Goal: Transaction & Acquisition: Subscribe to service/newsletter

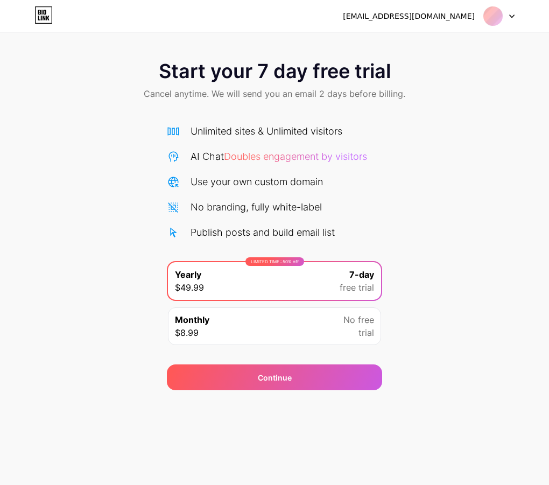
click at [199, 81] on span "Start your 7 day free trial" at bounding box center [275, 71] width 232 height 22
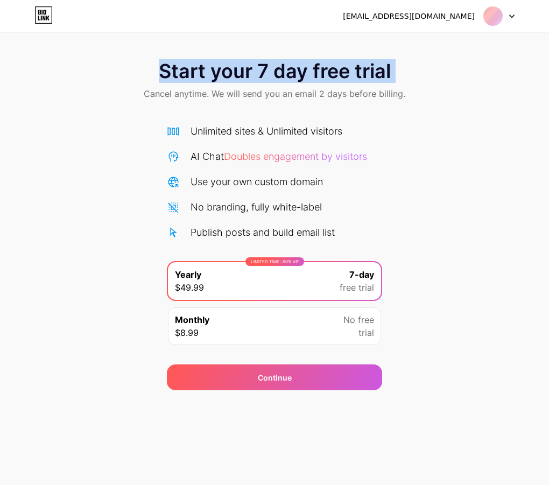
click at [199, 81] on span "Start your 7 day free trial" at bounding box center [275, 71] width 232 height 22
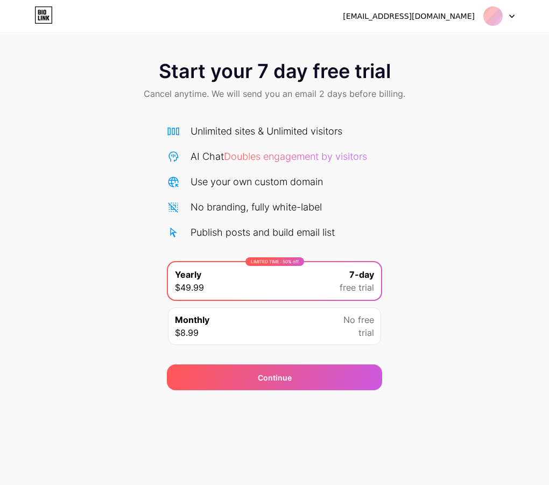
click at [272, 325] on div "Monthly $8.99 No free trial" at bounding box center [274, 326] width 213 height 38
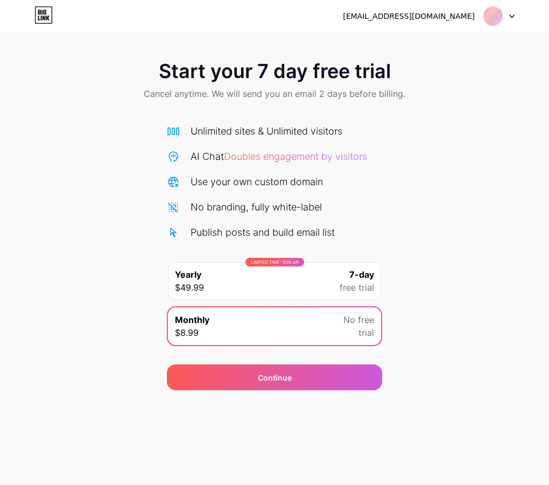
click at [286, 290] on div "LIMITED TIME : 50% off Yearly $49.99 7-day free trial" at bounding box center [274, 281] width 213 height 38
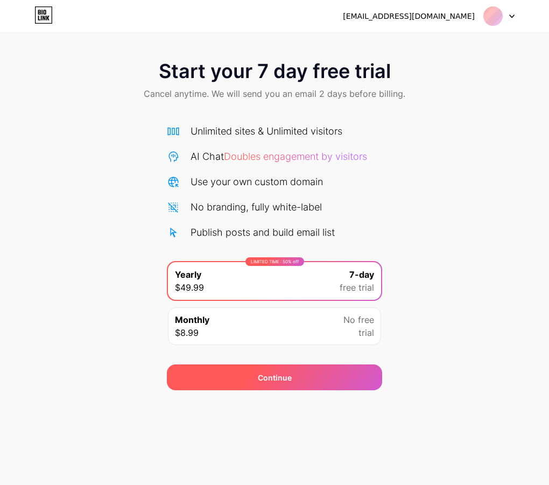
click at [294, 382] on div "Continue" at bounding box center [274, 377] width 215 height 26
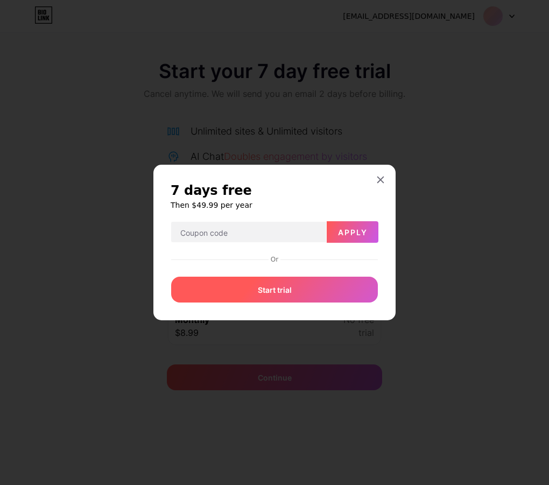
click at [308, 295] on div "Start trial" at bounding box center [274, 290] width 207 height 26
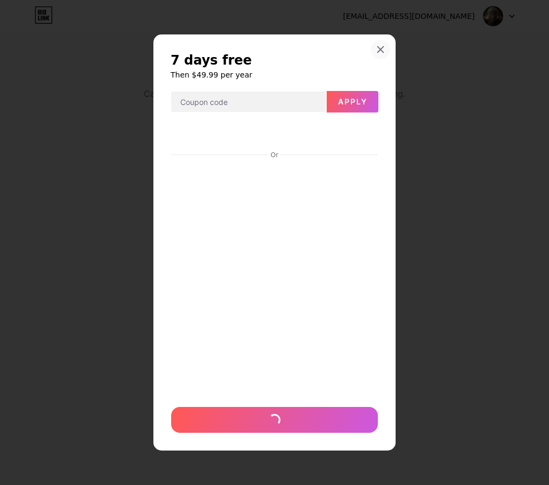
click at [381, 53] on icon at bounding box center [380, 49] width 9 height 9
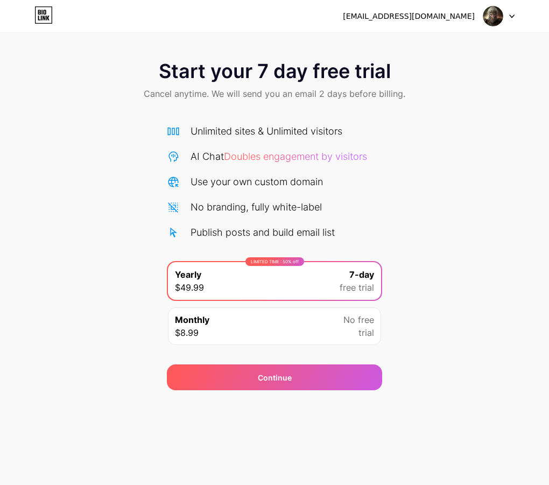
click at [494, 18] on img at bounding box center [493, 16] width 20 height 20
click at [38, 17] on icon at bounding box center [39, 18] width 2 height 5
click at [209, 90] on span "Cancel anytime. We will send you an email 2 days before billing." at bounding box center [275, 93] width 262 height 13
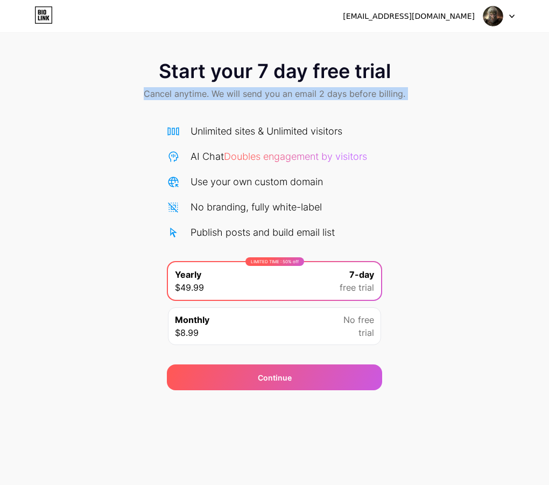
click at [209, 90] on span "Cancel anytime. We will send you an email 2 days before billing." at bounding box center [275, 93] width 262 height 13
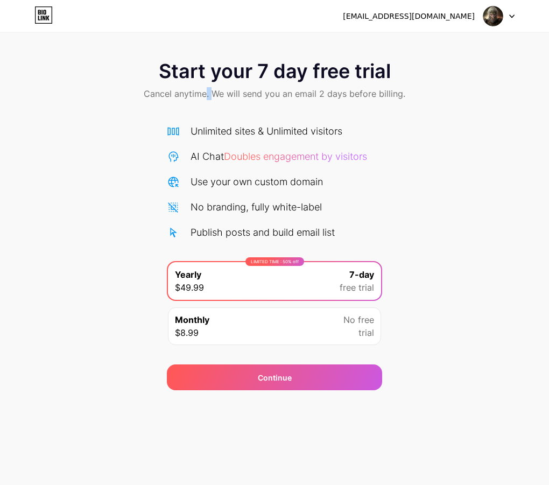
click at [209, 90] on span "Cancel anytime. We will send you an email 2 days before billing." at bounding box center [275, 93] width 262 height 13
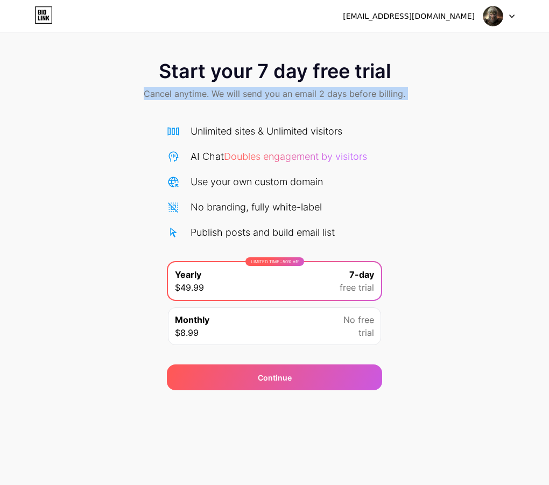
click at [209, 90] on span "Cancel anytime. We will send you an email 2 days before billing." at bounding box center [275, 93] width 262 height 13
click at [186, 104] on div "Start your 7 day free trial Cancel anytime. We will send you an email 2 days be…" at bounding box center [274, 82] width 549 height 64
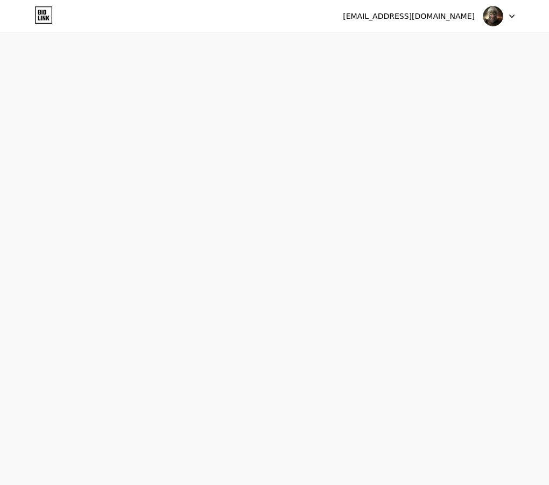
click at [503, 15] on div at bounding box center [498, 15] width 31 height 19
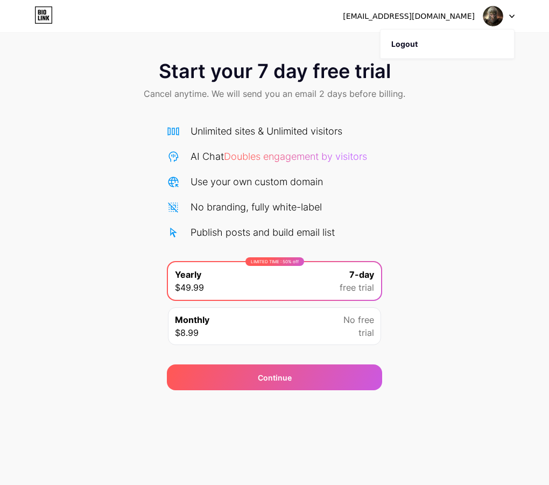
click at [47, 15] on icon at bounding box center [43, 14] width 18 height 17
click at [254, 321] on div "Monthly $8.99 No free trial" at bounding box center [274, 326] width 213 height 38
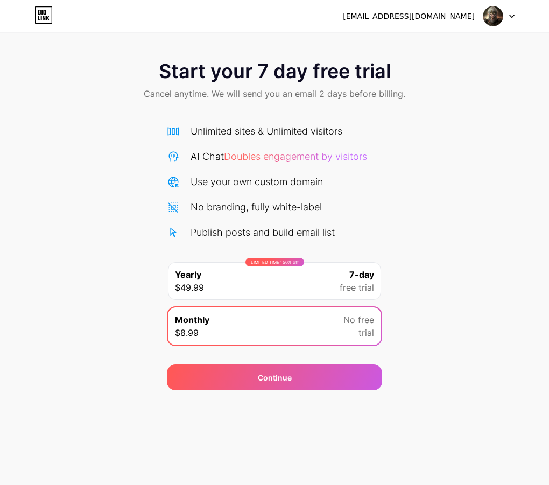
click at [259, 292] on div "LIMITED TIME : 50% off Yearly $49.99 7-day free trial" at bounding box center [274, 281] width 213 height 38
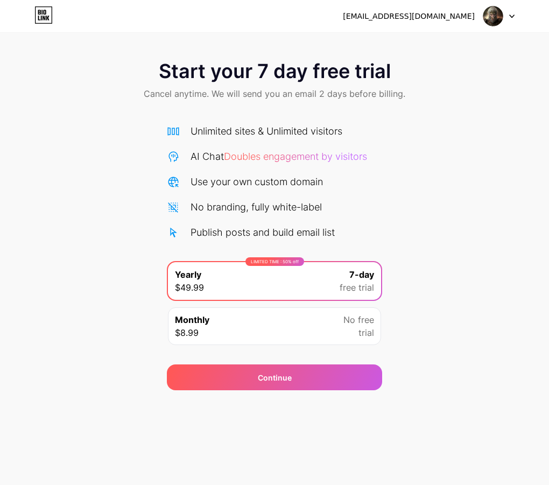
click at [282, 155] on span "Doubles engagement by visitors" at bounding box center [295, 156] width 143 height 11
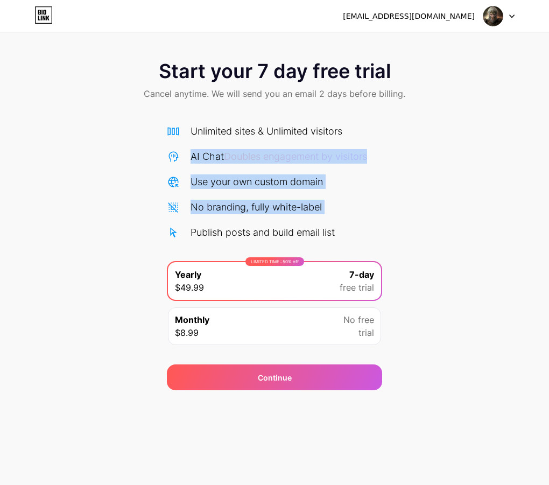
drag, startPoint x: 282, startPoint y: 155, endPoint x: 261, endPoint y: 209, distance: 59.0
click at [261, 209] on div "Unlimited sites & Unlimited visitors AI Chat Doubles engagement by visitors Use…" at bounding box center [274, 182] width 215 height 116
click at [261, 209] on div "No branding, fully white-label" at bounding box center [256, 207] width 131 height 15
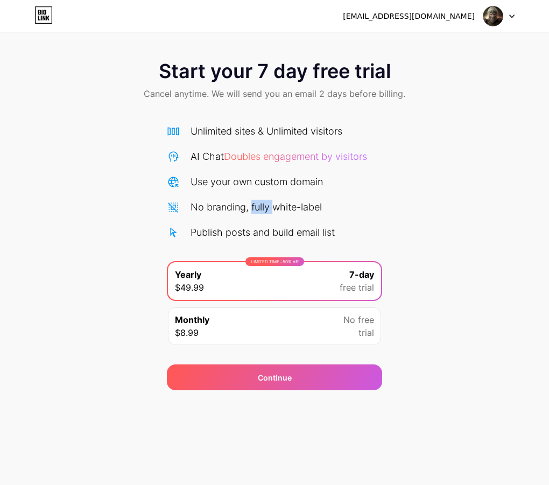
click at [261, 209] on div "No branding, fully white-label" at bounding box center [256, 207] width 131 height 15
